Goal: Task Accomplishment & Management: Manage account settings

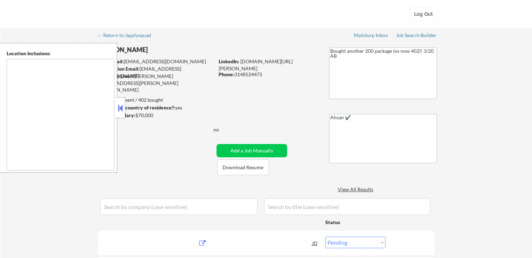
select select ""pending""
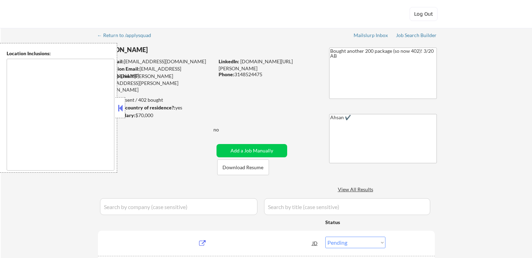
select select ""pending""
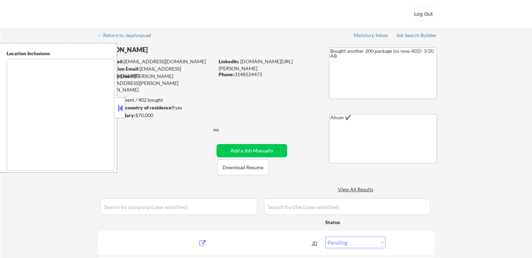
select select ""pending""
type textarea "[GEOGRAPHIC_DATA], [GEOGRAPHIC_DATA] [GEOGRAPHIC_DATA], [GEOGRAPHIC_DATA] [GEOG…"
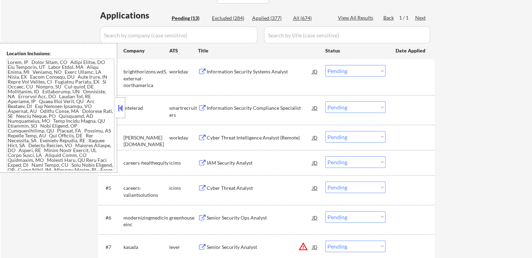
scroll to position [175, 0]
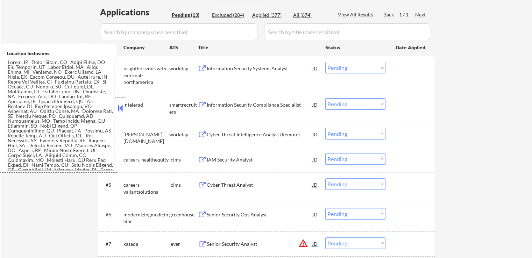
click at [212, 102] on div "Information Security Compliance Specialist" at bounding box center [260, 104] width 106 height 7
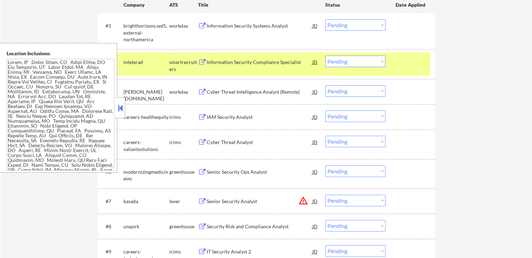
scroll to position [280, 0]
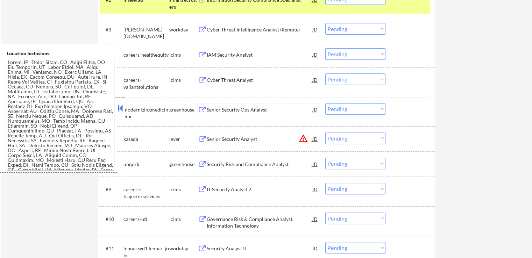
click at [214, 109] on div "Senior Security Ops Analyst" at bounding box center [260, 109] width 106 height 7
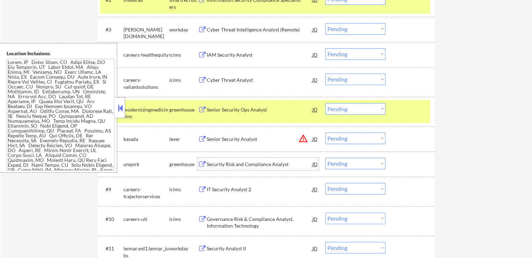
click at [209, 162] on div "Security Risk and Compliance Analyst" at bounding box center [260, 164] width 106 height 7
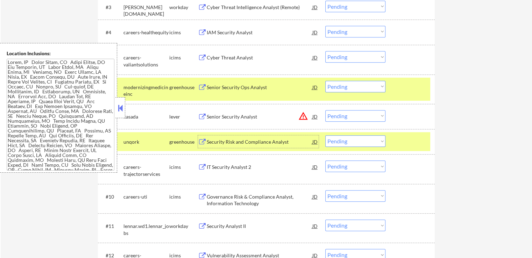
scroll to position [315, 0]
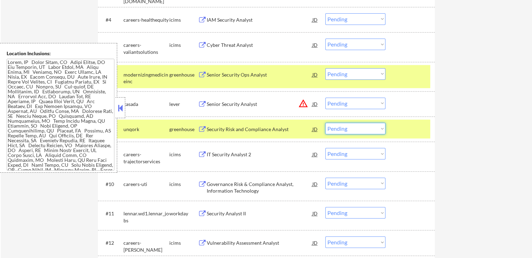
click at [347, 130] on select "Choose an option... Pending Applied Excluded (Questions) Excluded (Expired) Exc…" at bounding box center [355, 129] width 60 height 12
click at [325, 123] on select "Choose an option... Pending Applied Excluded (Questions) Excluded (Expired) Exc…" at bounding box center [355, 129] width 60 height 12
select select ""pending""
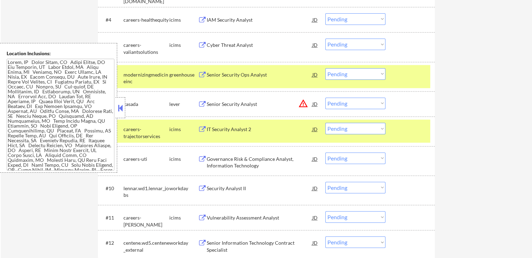
drag, startPoint x: 359, startPoint y: 71, endPoint x: 363, endPoint y: 79, distance: 8.1
click at [360, 71] on select "Choose an option... Pending Applied Excluded (Questions) Excluded (Expired) Exc…" at bounding box center [355, 74] width 60 height 12
click at [325, 68] on select "Choose an option... Pending Applied Excluded (Questions) Excluded (Expired) Exc…" at bounding box center [355, 74] width 60 height 12
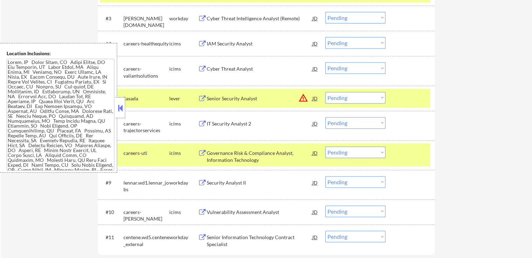
scroll to position [280, 0]
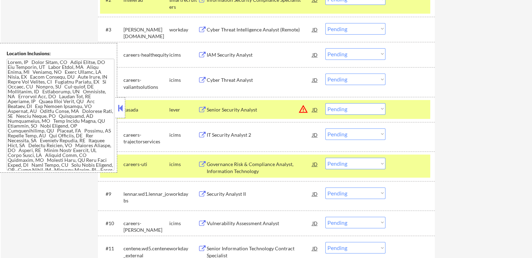
click at [225, 109] on div "Senior Security Analyst" at bounding box center [260, 109] width 106 height 7
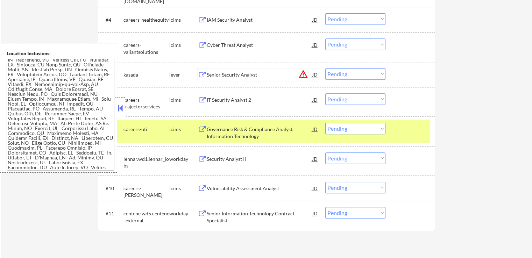
scroll to position [0, 0]
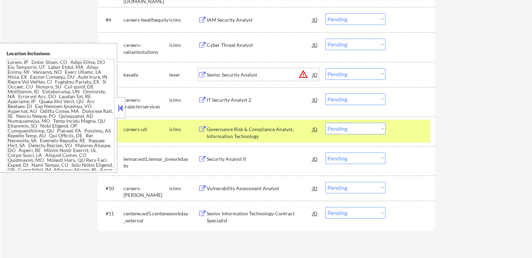
drag, startPoint x: 341, startPoint y: 72, endPoint x: 344, endPoint y: 76, distance: 4.8
click at [342, 72] on select "Choose an option... Pending Applied Excluded (Questions) Excluded (Expired) Exc…" at bounding box center [355, 74] width 60 height 12
select select ""applied""
click at [325, 68] on select "Choose an option... Pending Applied Excluded (Questions) Excluded (Expired) Exc…" at bounding box center [355, 74] width 60 height 12
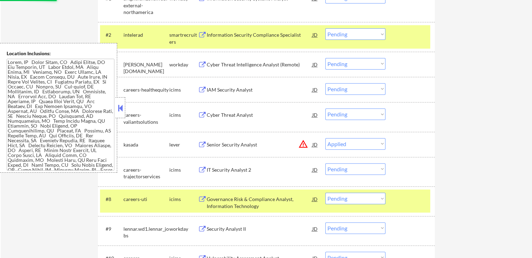
scroll to position [210, 0]
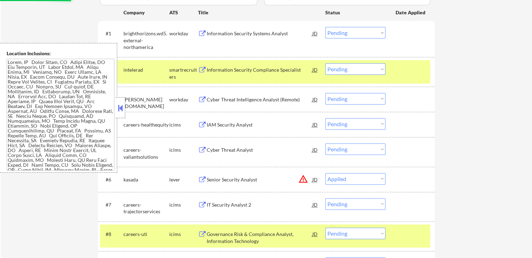
click at [215, 32] on div "Information Security Systems Analyst" at bounding box center [260, 33] width 106 height 7
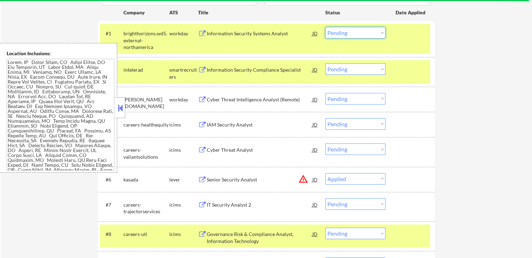
click at [350, 29] on select "Choose an option... Pending Applied Excluded (Questions) Excluded (Expired) Exc…" at bounding box center [355, 33] width 60 height 12
select select ""applied""
click at [325, 27] on select "Choose an option... Pending Applied Excluded (Questions) Excluded (Expired) Exc…" at bounding box center [355, 33] width 60 height 12
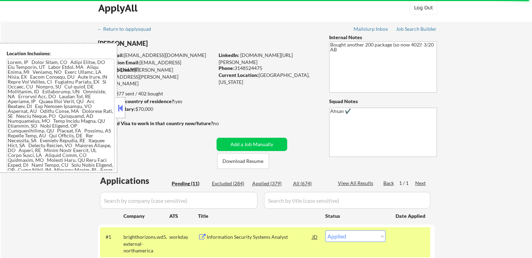
scroll to position [105, 0]
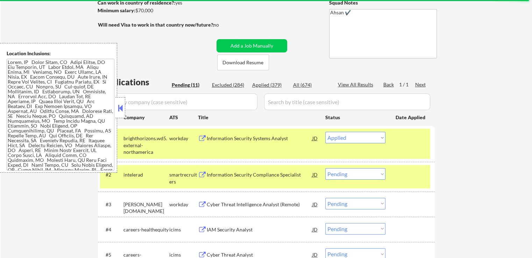
click at [270, 83] on div "Applied (379)" at bounding box center [269, 84] width 35 height 7
select select ""applied""
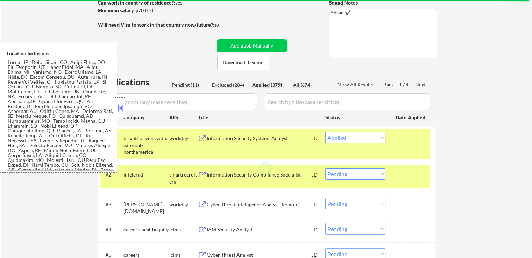
select select ""applied""
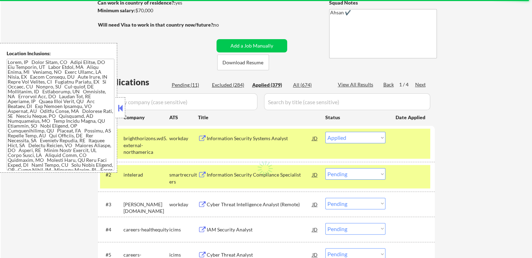
select select ""applied""
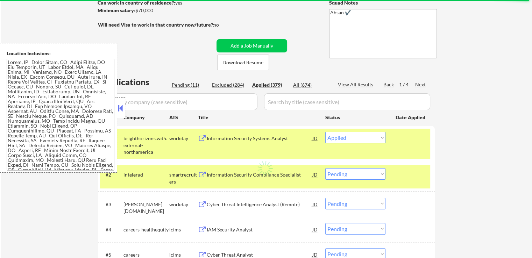
select select ""applied""
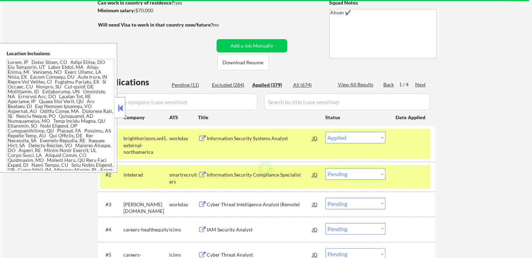
select select ""applied""
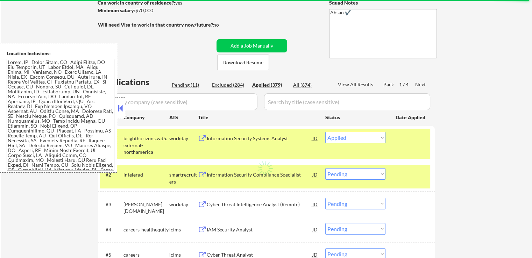
select select ""applied""
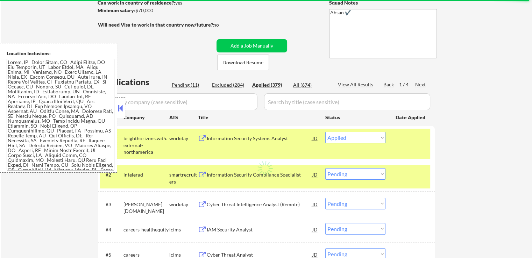
select select ""applied""
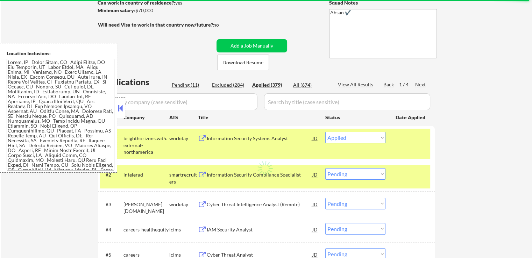
select select ""applied""
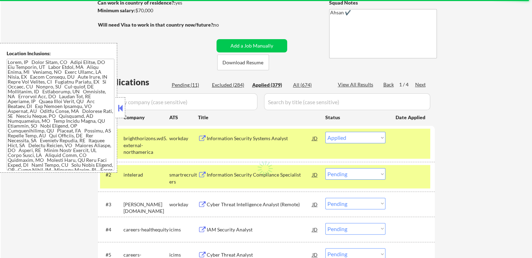
select select ""applied""
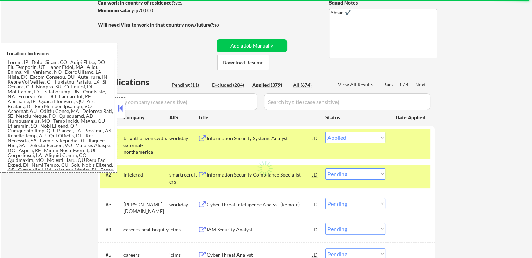
select select ""applied""
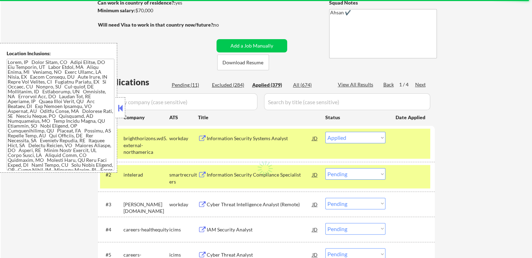
select select ""applied""
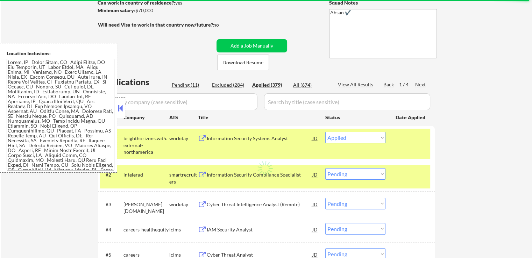
select select ""applied""
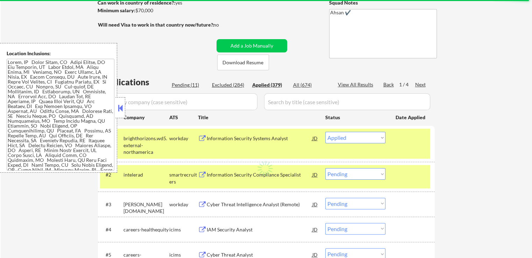
select select ""applied""
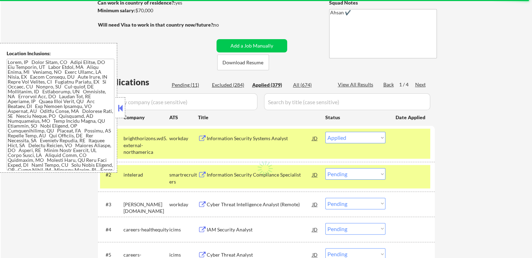
select select ""applied""
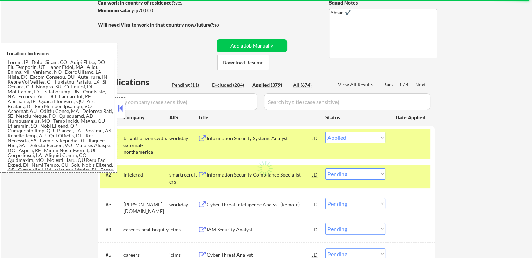
select select ""applied""
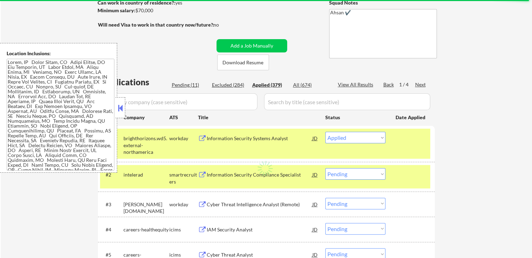
select select ""applied""
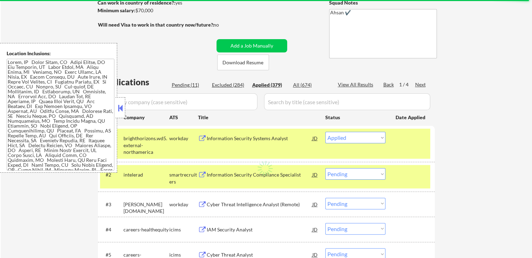
select select ""applied""
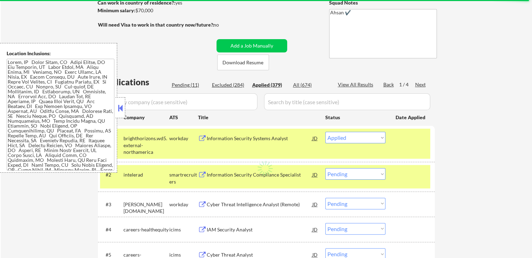
select select ""applied""
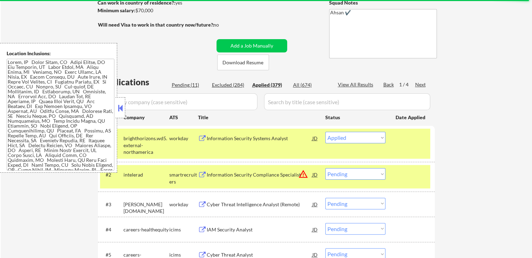
select select ""applied""
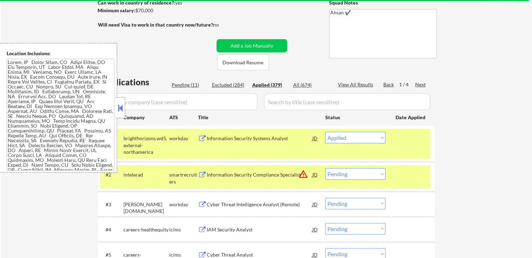
select select ""applied""
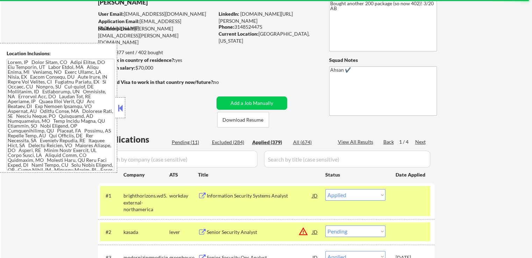
scroll to position [35, 0]
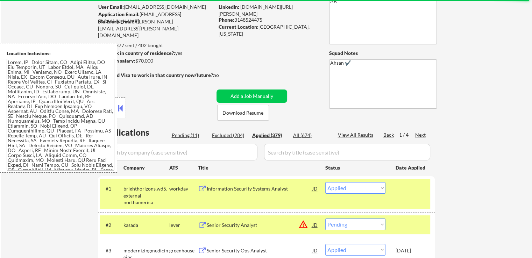
scroll to position [105, 0]
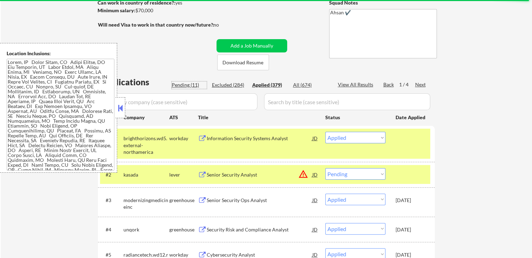
click at [183, 86] on div "Pending (11)" at bounding box center [189, 84] width 35 height 7
select select ""pending""
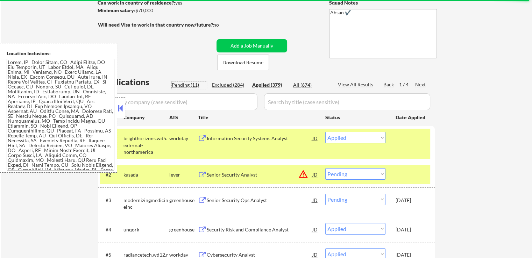
select select ""pending""
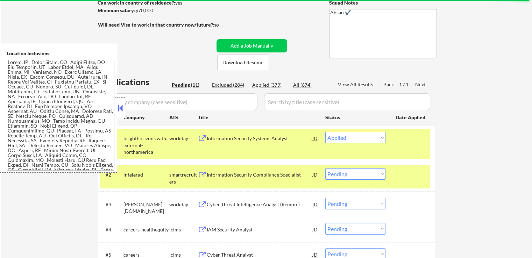
click at [227, 85] on div "Excluded (284)" at bounding box center [229, 84] width 35 height 7
select select ""excluded__expired_""
select select ""excluded__location_""
select select ""excluded__expired_""
select select ""excluded__other_""
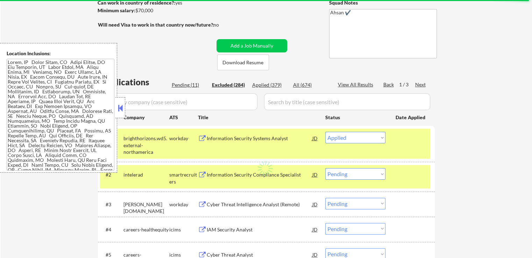
select select ""excluded__bad_match_""
select select ""excluded__location_""
select select ""excluded__expired_""
select select ""excluded__other_""
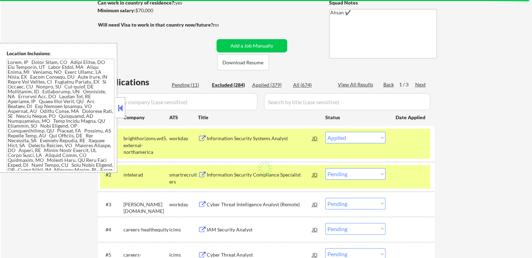
select select ""excluded""
select select ""excluded__other_""
select select ""excluded__expired_""
select select ""excluded__location_""
select select ""excluded__other_""
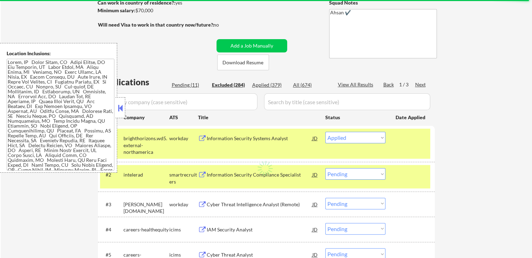
select select ""excluded__location_""
select select ""excluded__expired_""
select select ""excluded__location_""
select select ""excluded__expired_""
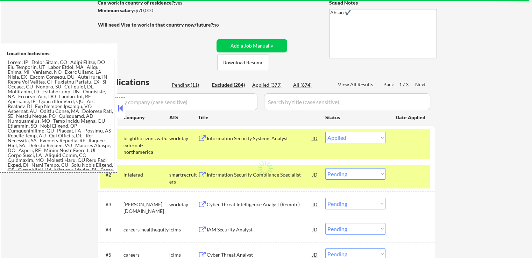
select select ""excluded__expired_""
select select ""excluded__location_""
select select ""excluded__expired_""
select select ""excluded__location_""
select select ""excluded__expired_""
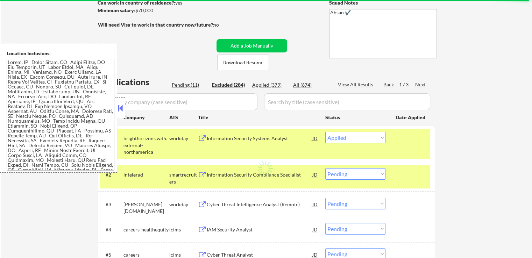
select select ""excluded""
select select ""excluded__location_""
select select ""excluded__expired_""
select select ""excluded__location_""
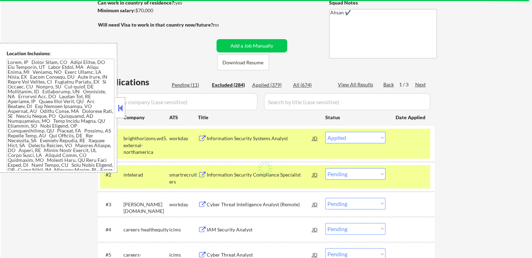
select select ""excluded__location_""
select select ""excluded""
select select ""excluded__location_""
select select ""excluded""
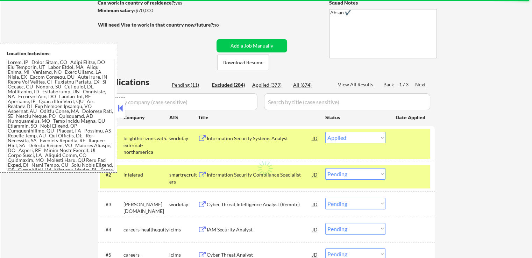
select select ""excluded__expired_""
select select ""excluded__location_""
select select ""excluded""
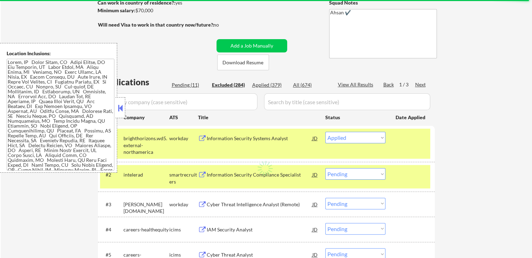
select select ""excluded__salary_""
select select ""excluded__location_""
select select ""excluded__other_""
select select ""excluded__location_""
select select ""excluded""
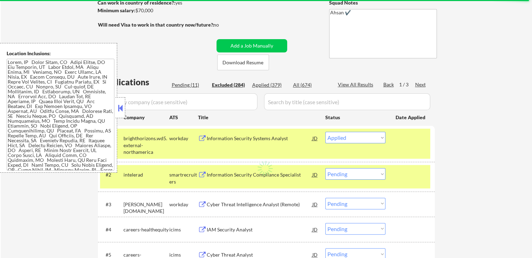
select select ""excluded__expired_""
select select ""excluded""
select select ""excluded__expired_""
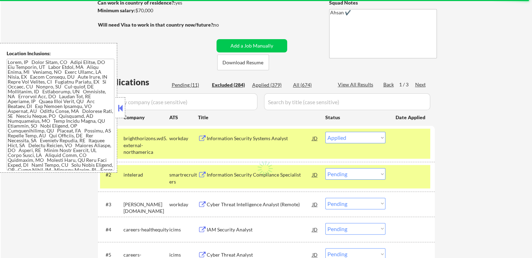
select select ""excluded""
select select ""excluded__other_""
select select ""excluded""
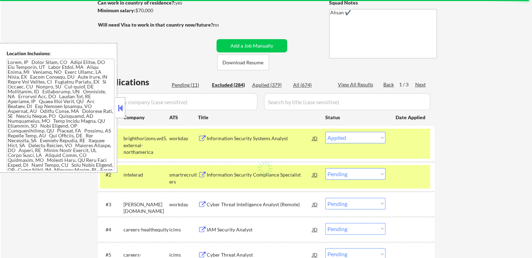
select select ""excluded""
select select ""excluded__expired_""
select select ""excluded__location_""
select select ""excluded""
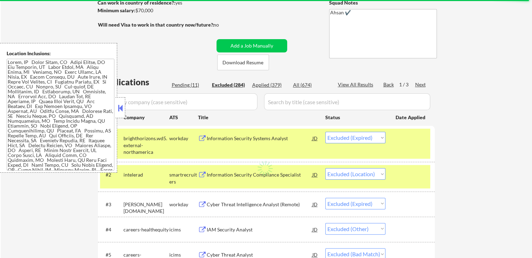
select select ""excluded""
select select ""excluded__expired_""
select select ""excluded""
select select ""excluded__other_""
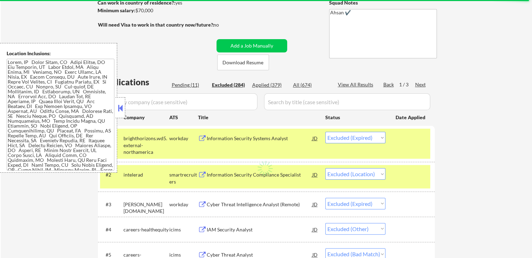
select select ""excluded__expired_""
select select ""excluded__other_""
select select ""excluded""
select select ""excluded__other_""
select select ""excluded""
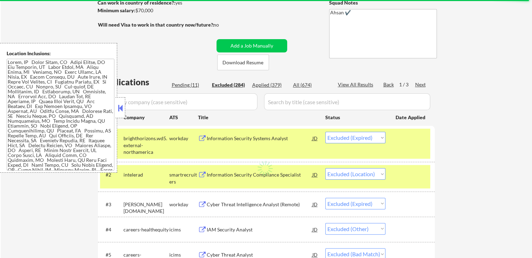
select select ""excluded__expired_""
select select ""excluded__location_""
select select ""excluded""
select select ""excluded__expired_""
select select ""excluded""
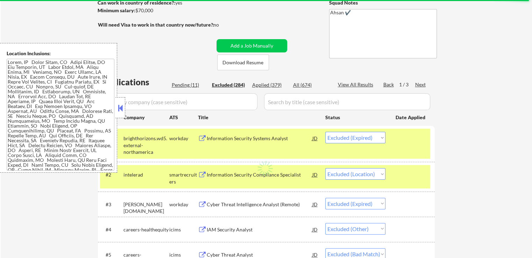
select select ""excluded__other_""
select select ""excluded""
select select ""excluded__location_""
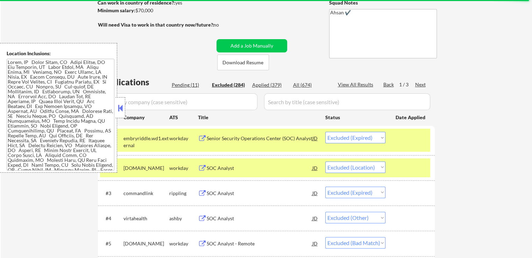
click at [190, 86] on div "Pending (11)" at bounding box center [189, 84] width 35 height 7
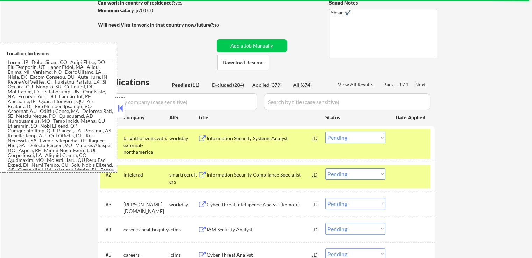
scroll to position [140, 0]
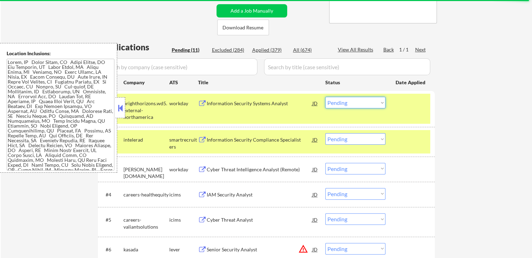
click at [350, 108] on select "Choose an option... Pending Applied Excluded (Questions) Excluded (Expired) Exc…" at bounding box center [355, 103] width 60 height 12
click at [325, 97] on select "Choose an option... Pending Applied Excluded (Questions) Excluded (Expired) Exc…" at bounding box center [355, 103] width 60 height 12
click at [455, 107] on div "← Return to /applysquad Mailslurp Inbox Job Search Builder [PERSON_NAME] User E…" at bounding box center [266, 162] width 531 height 548
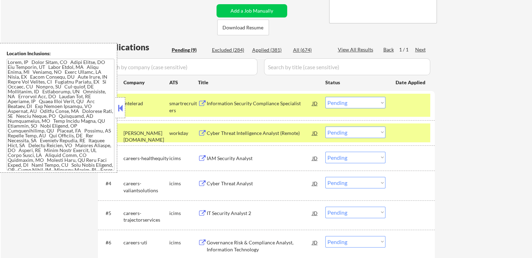
click at [271, 52] on div "Applied (381)" at bounding box center [269, 50] width 35 height 7
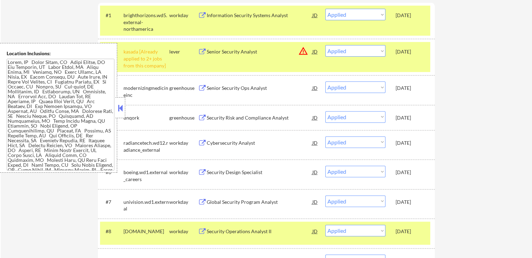
scroll to position [245, 0]
